Goal: Check status: Check status

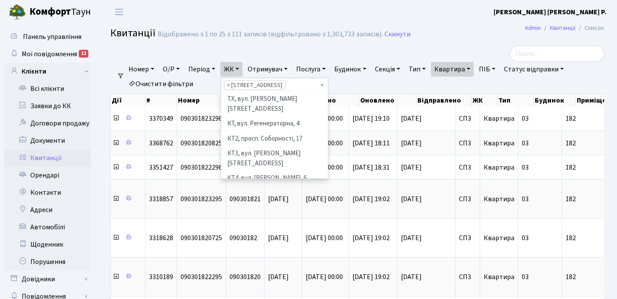
select select "25"
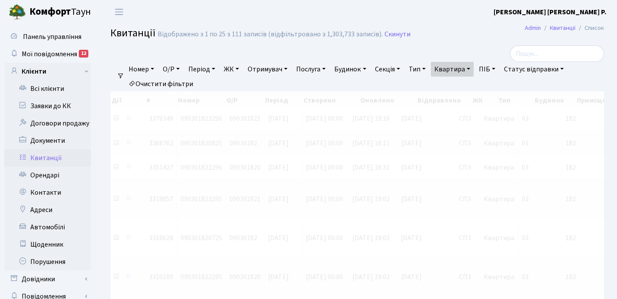
click at [474, 68] on link "Квартира" at bounding box center [452, 69] width 43 height 15
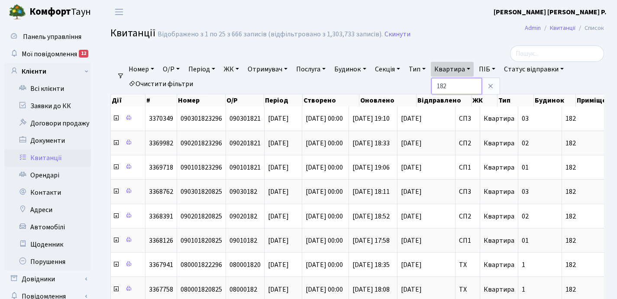
click at [470, 88] on input "182" at bounding box center [456, 86] width 51 height 16
type input "1"
type input "83"
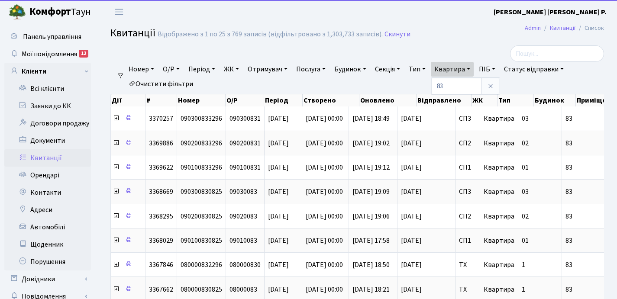
click at [240, 71] on link "ЖК" at bounding box center [232, 69] width 22 height 15
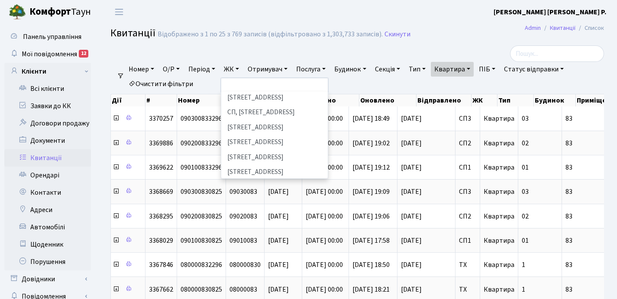
scroll to position [108, 0]
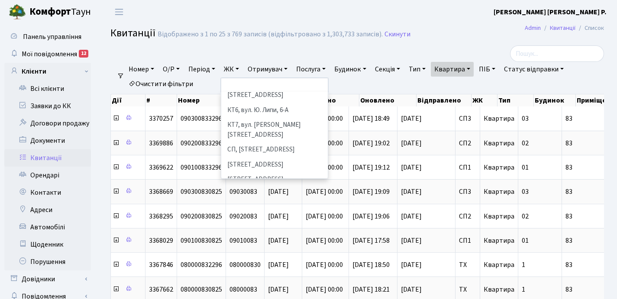
click at [297, 188] on li "[STREET_ADDRESS]" at bounding box center [274, 195] width 105 height 15
select select "309"
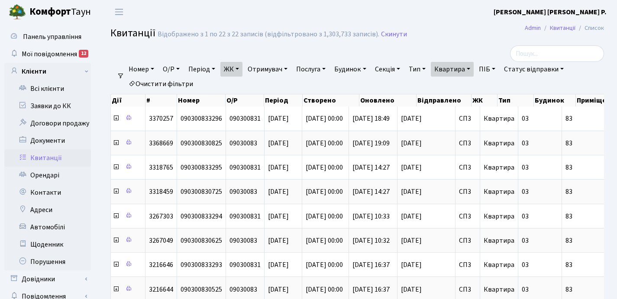
click at [240, 68] on link "ЖК" at bounding box center [232, 69] width 22 height 15
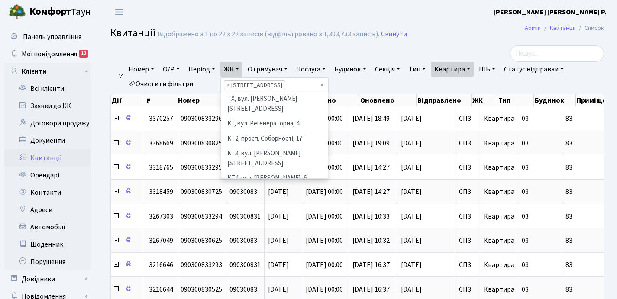
scroll to position [149, 0]
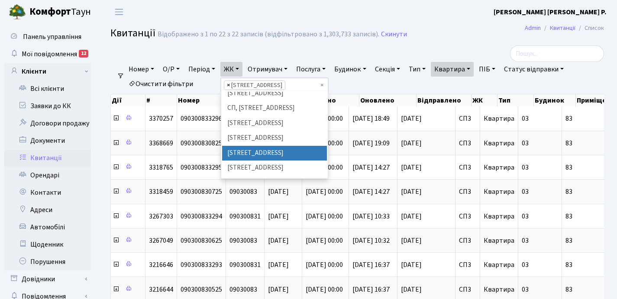
click at [230, 84] on span "×" at bounding box center [228, 85] width 3 height 9
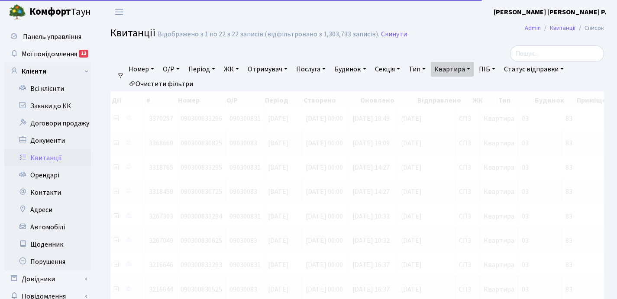
click at [241, 68] on link "ЖК" at bounding box center [232, 69] width 22 height 15
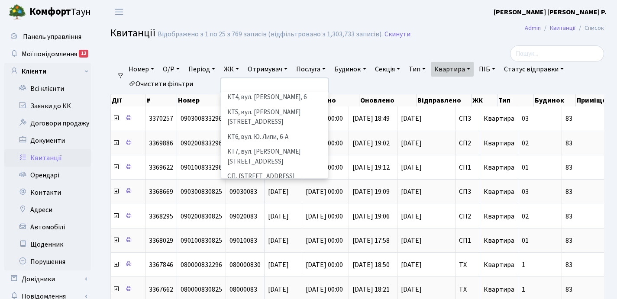
scroll to position [124, 0]
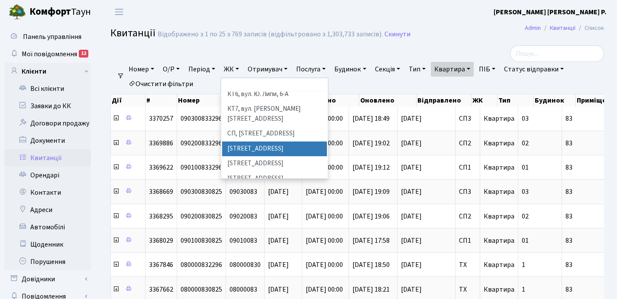
click at [286, 142] on li "[STREET_ADDRESS]" at bounding box center [274, 149] width 105 height 15
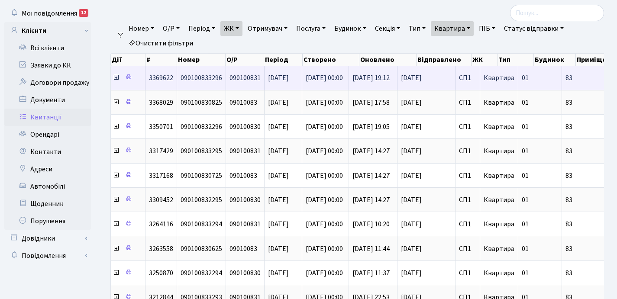
click at [118, 80] on icon at bounding box center [116, 77] width 7 height 7
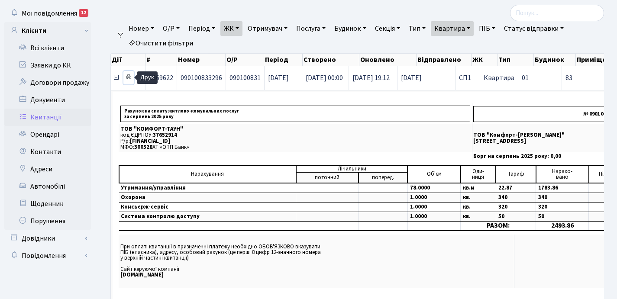
click at [130, 77] on icon at bounding box center [129, 77] width 6 height 6
click at [116, 77] on icon at bounding box center [116, 77] width 7 height 7
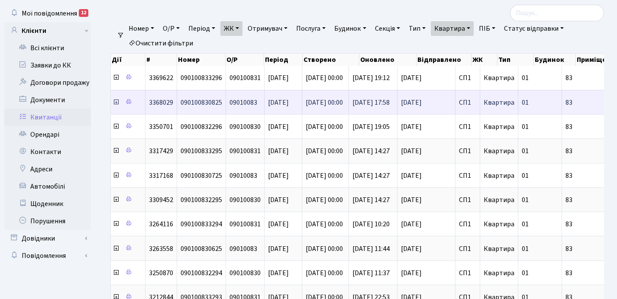
click at [116, 103] on icon at bounding box center [116, 102] width 7 height 7
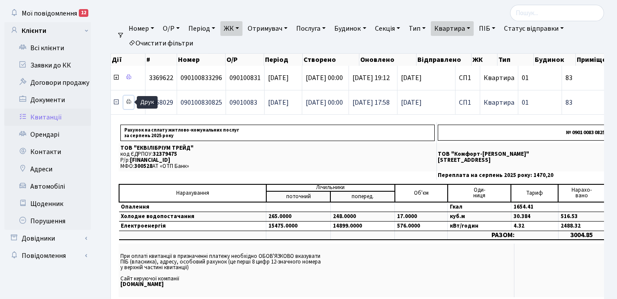
click at [129, 101] on icon at bounding box center [129, 102] width 6 height 6
